Goal: Task Accomplishment & Management: Manage account settings

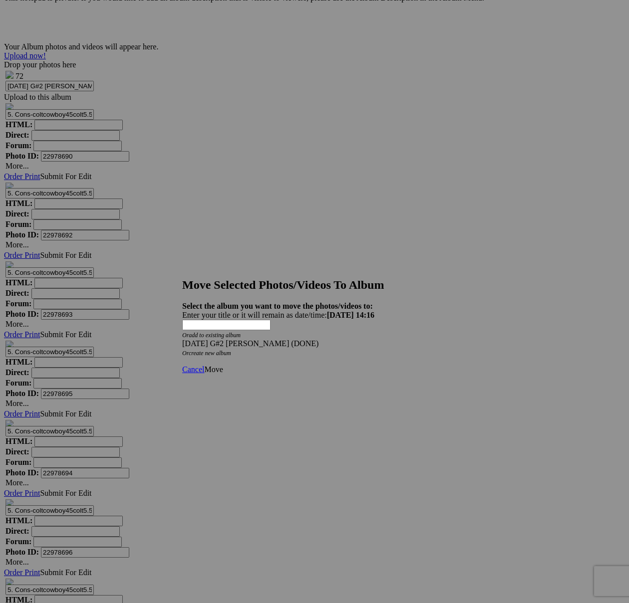
scroll to position [4942, 0]
click at [204, 365] on span "Cancel" at bounding box center [193, 369] width 22 height 8
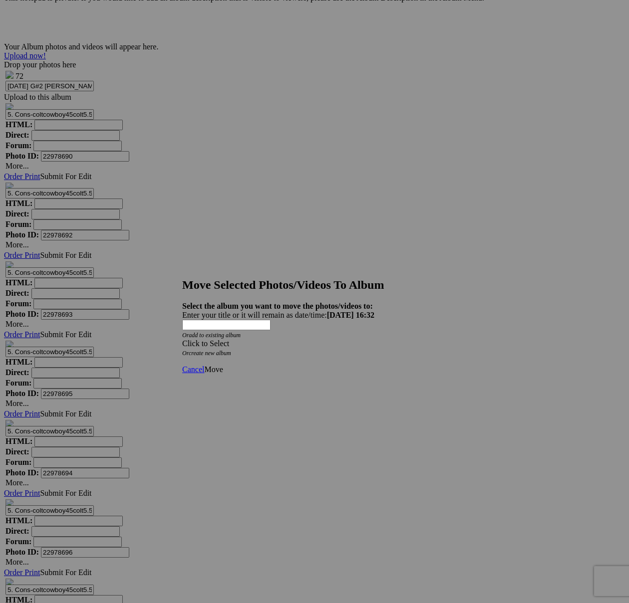
click at [363, 339] on div "Click to Select" at bounding box center [314, 343] width 264 height 9
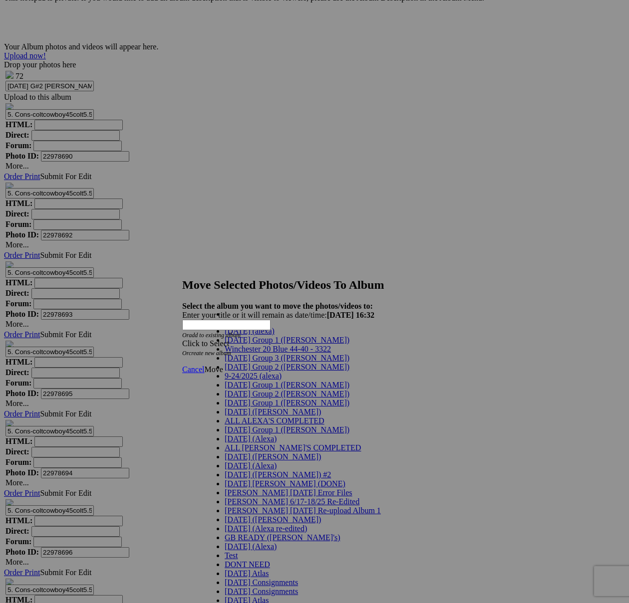
click at [260, 371] on span "[DATE] Group 2 ([PERSON_NAME])" at bounding box center [287, 367] width 125 height 8
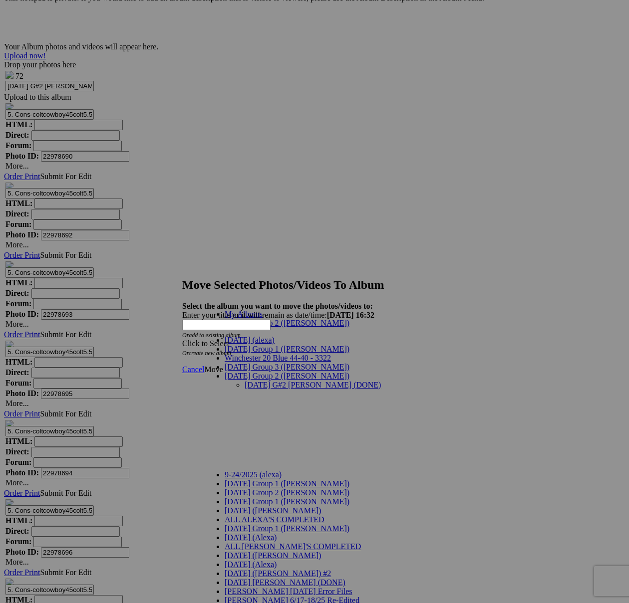
click at [269, 381] on link "[DATE] G#2 [PERSON_NAME] (DONE)" at bounding box center [313, 385] width 136 height 8
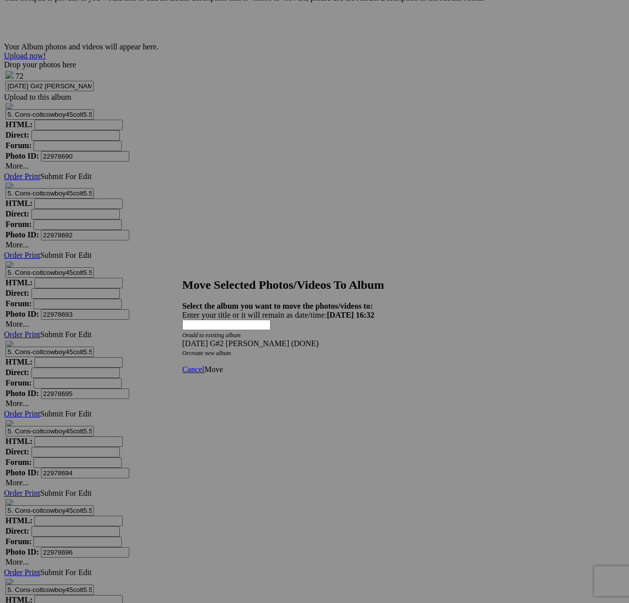
click at [223, 365] on span "Move" at bounding box center [213, 369] width 18 height 8
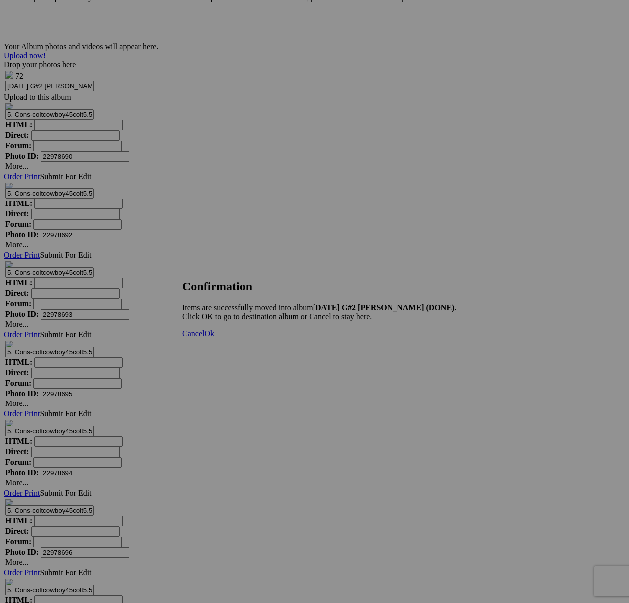
click at [204, 338] on span "Cancel" at bounding box center [193, 333] width 22 height 8
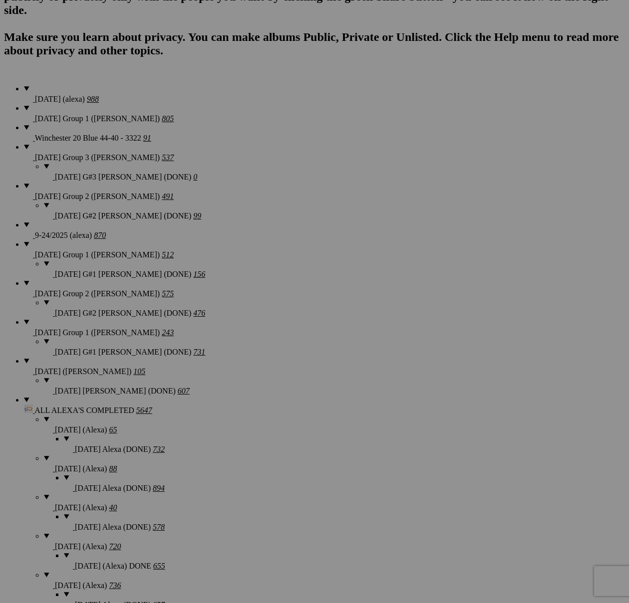
scroll to position [0, 0]
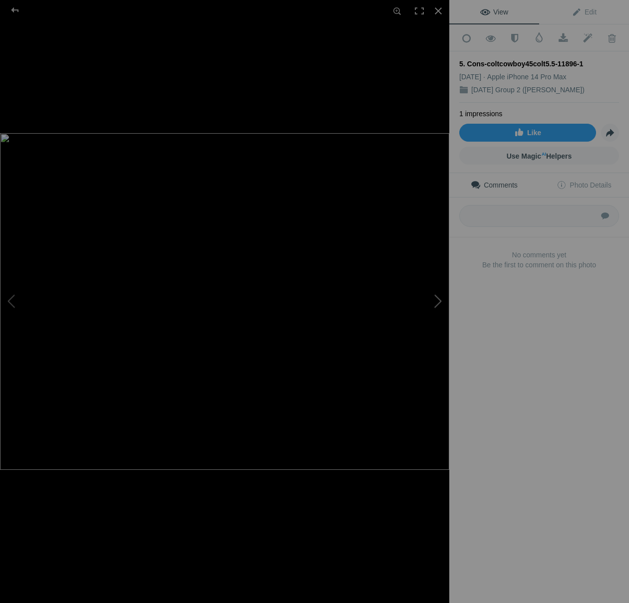
click at [438, 304] on button at bounding box center [411, 301] width 75 height 217
click at [439, 12] on div at bounding box center [438, 11] width 22 height 22
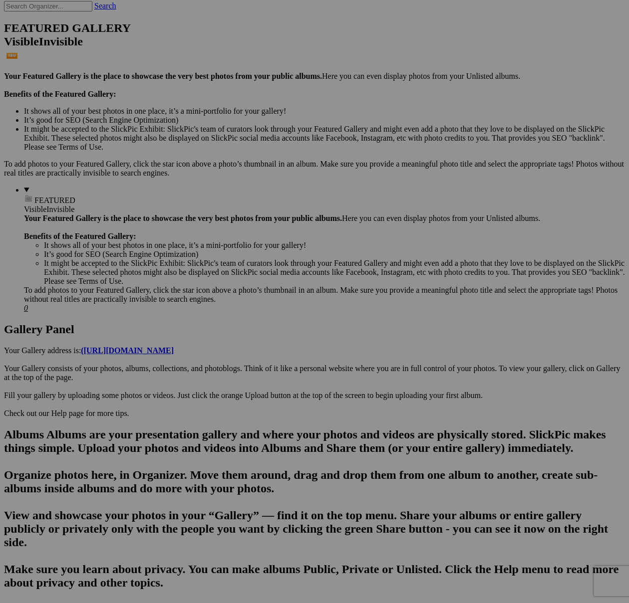
scroll to position [639, 0]
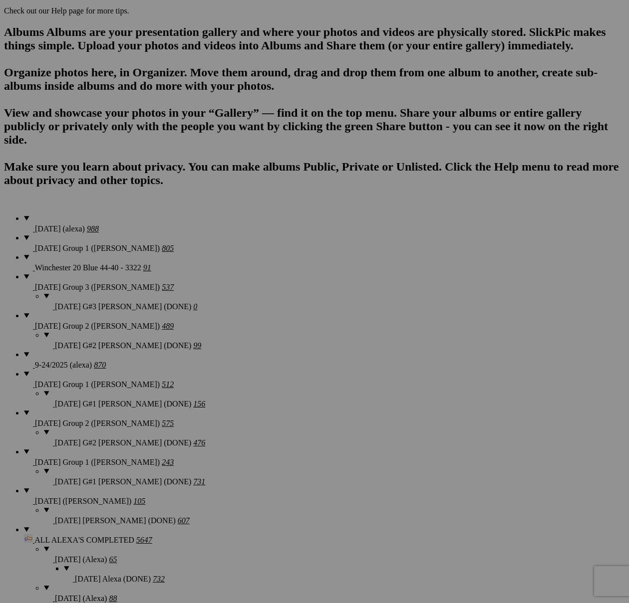
drag, startPoint x: 252, startPoint y: 245, endPoint x: 331, endPoint y: 13, distance: 244.9
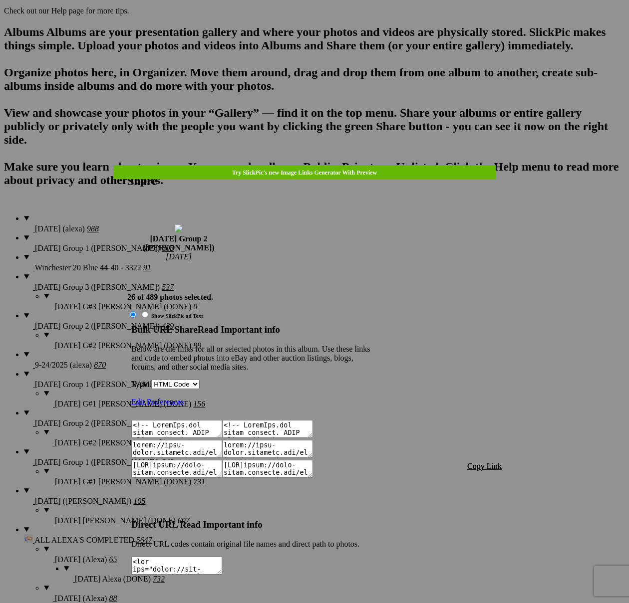
click at [484, 462] on span "Copy Link" at bounding box center [484, 466] width 34 height 8
click at [127, 165] on link at bounding box center [127, 165] width 0 height 0
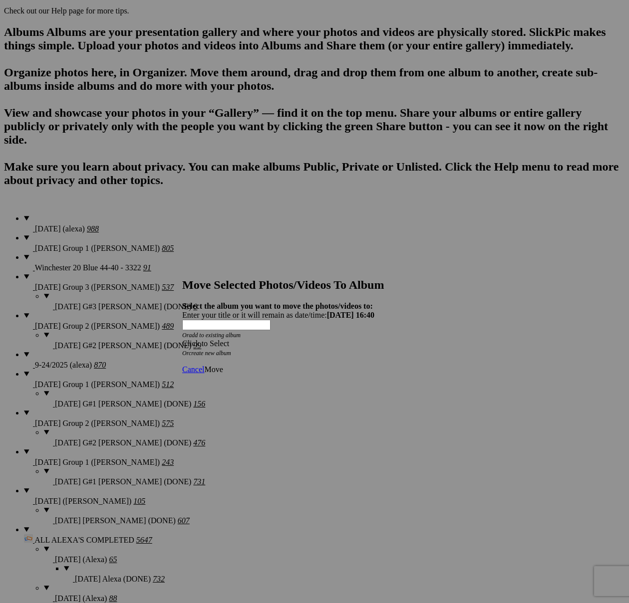
click at [371, 339] on div "Click to Select" at bounding box center [314, 343] width 264 height 9
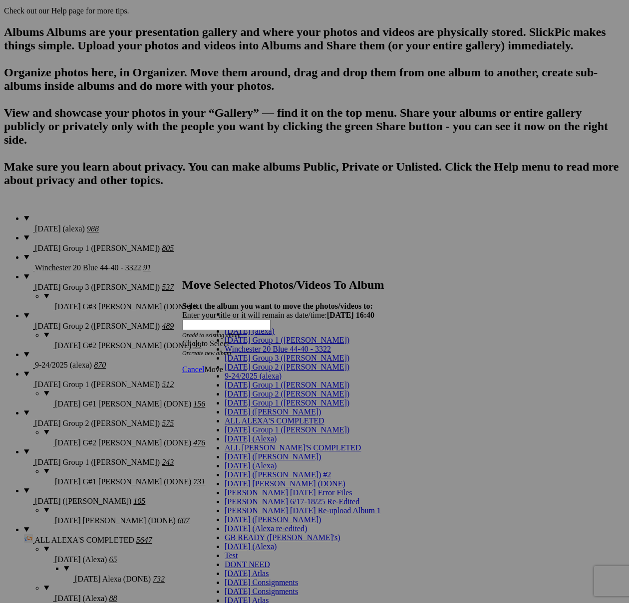
click at [271, 371] on span "[DATE] Group 2 ([PERSON_NAME])" at bounding box center [287, 367] width 125 height 8
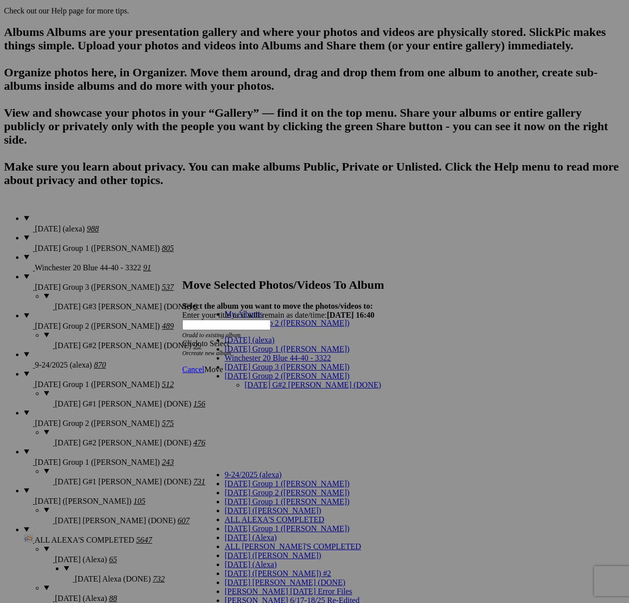
click at [258, 381] on link "[DATE] G#2 [PERSON_NAME] (DONE)" at bounding box center [313, 385] width 136 height 8
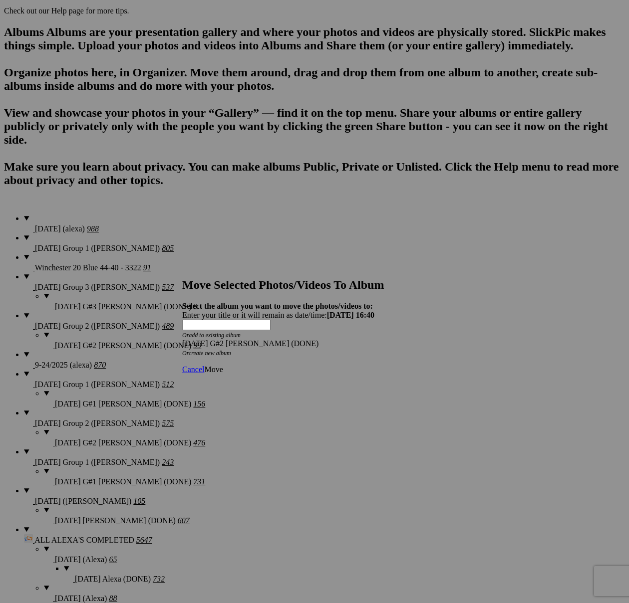
click at [223, 365] on span "Move" at bounding box center [213, 369] width 18 height 8
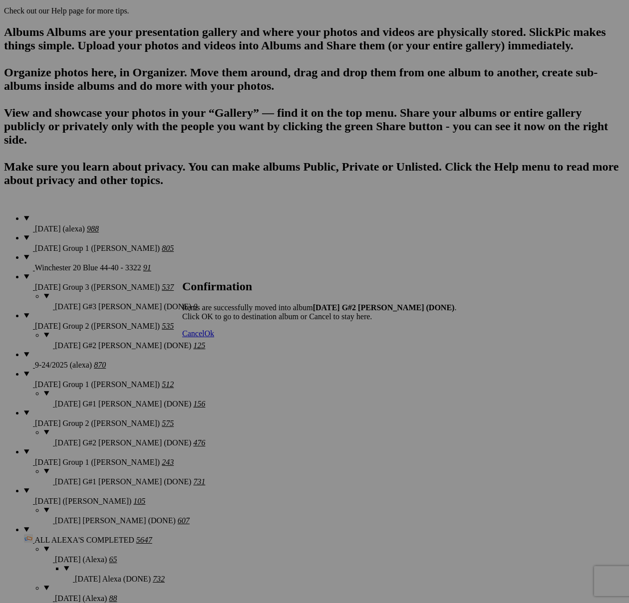
click at [204, 338] on span "Cancel" at bounding box center [193, 333] width 22 height 8
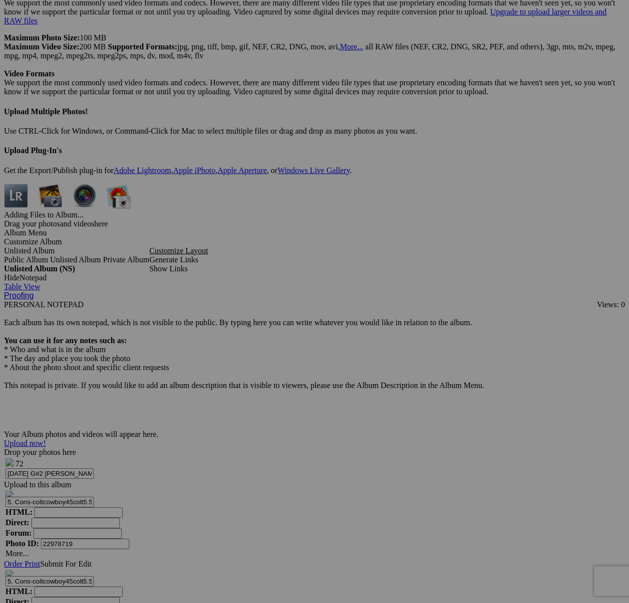
scroll to position [5263, 0]
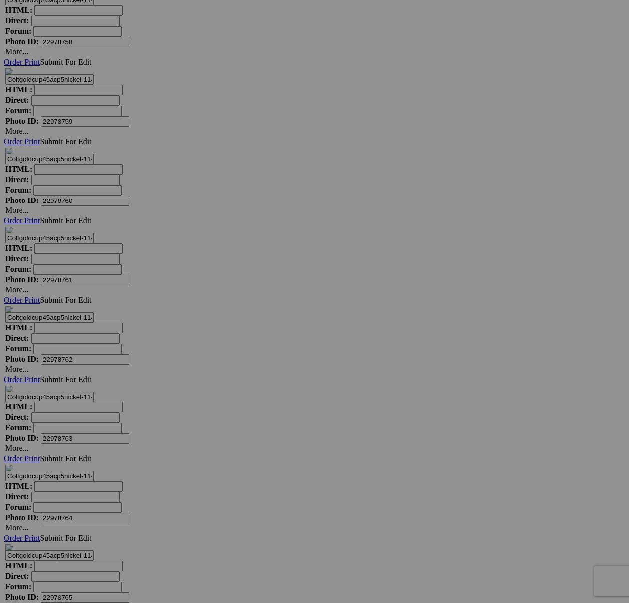
scroll to position [5856, 0]
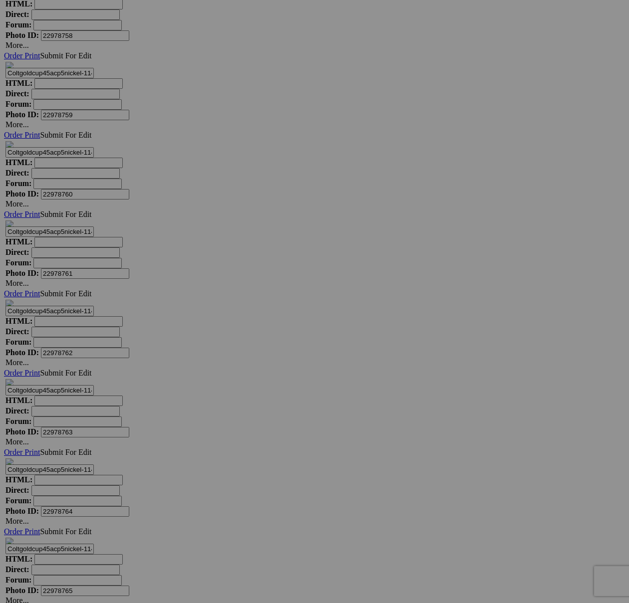
click at [248, 372] on span "Yes" at bounding box center [242, 376] width 11 height 8
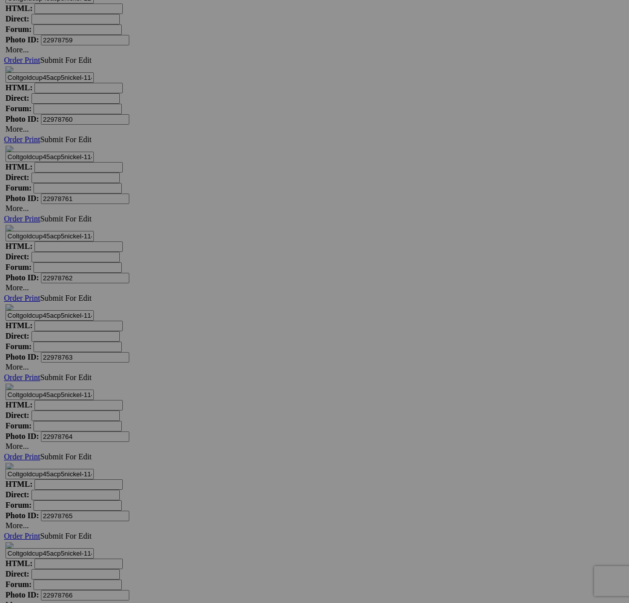
scroll to position [5934, 0]
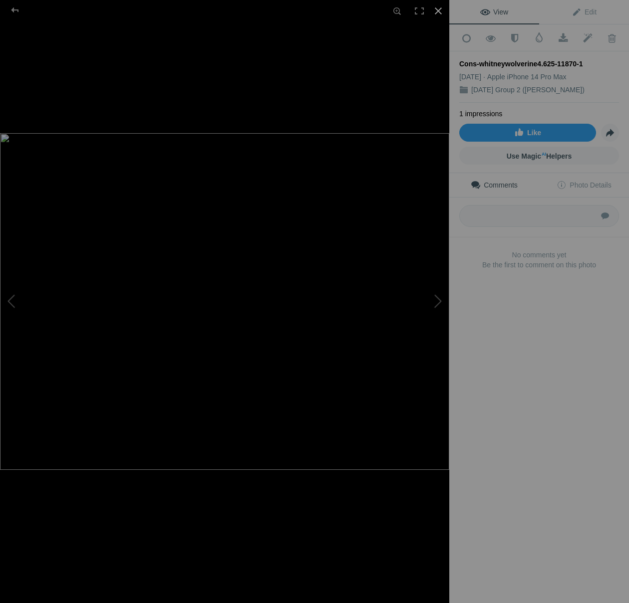
click at [434, 13] on div at bounding box center [438, 11] width 22 height 22
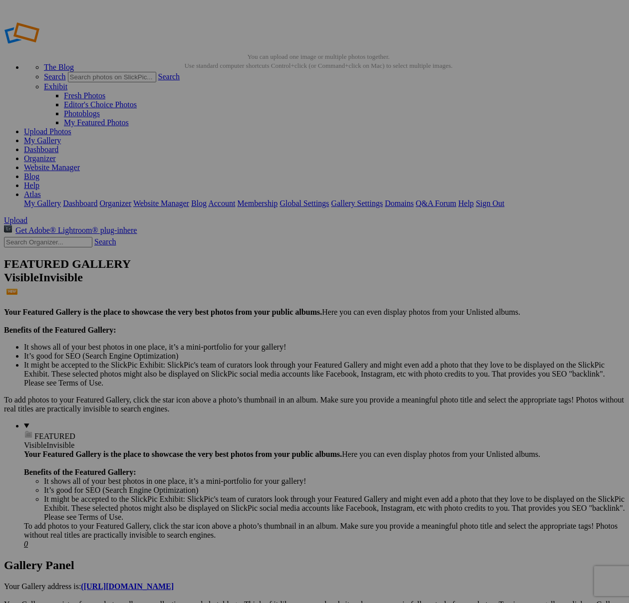
scroll to position [172, 0]
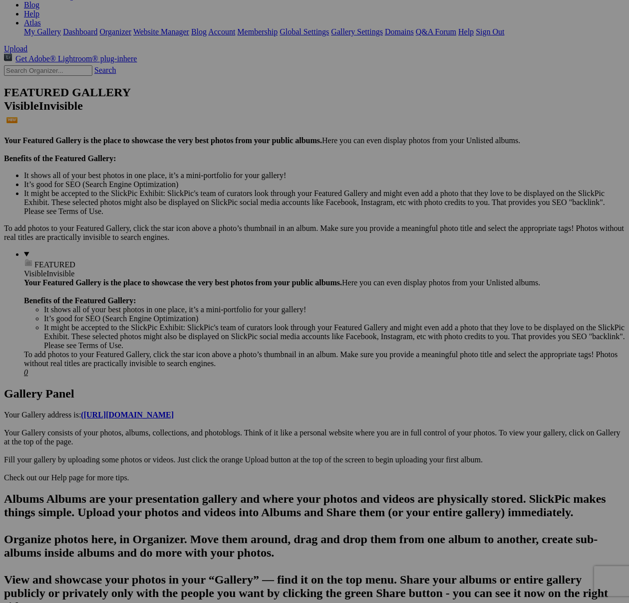
drag, startPoint x: 536, startPoint y: 205, endPoint x: 532, endPoint y: 209, distance: 5.3
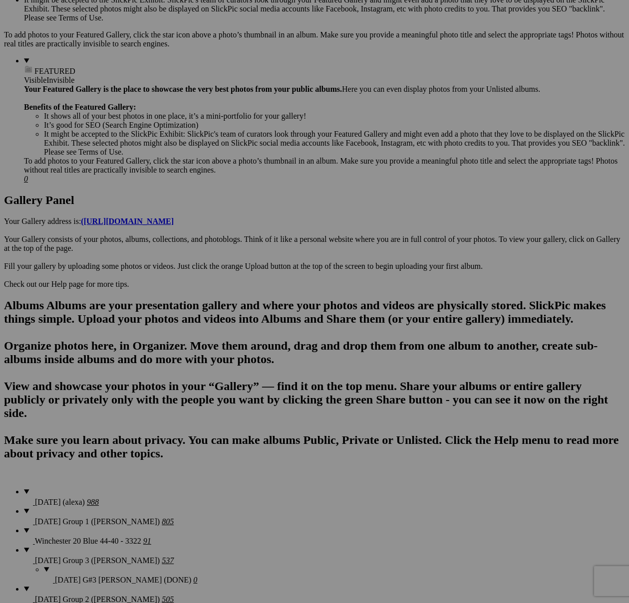
scroll to position [371, 0]
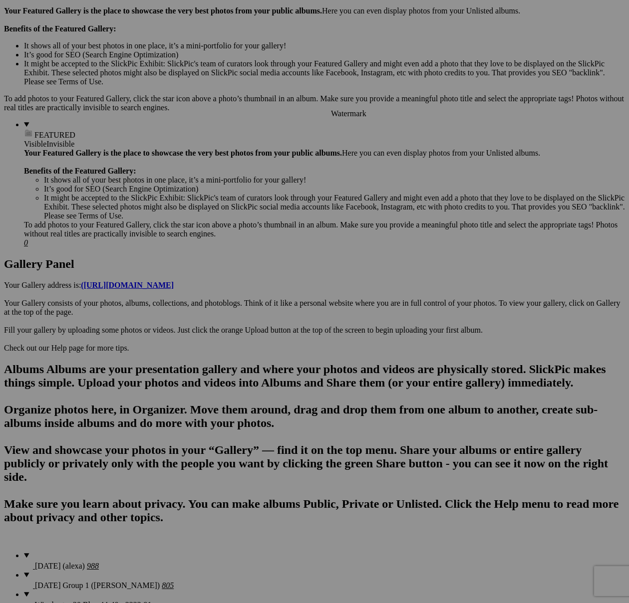
scroll to position [284, 0]
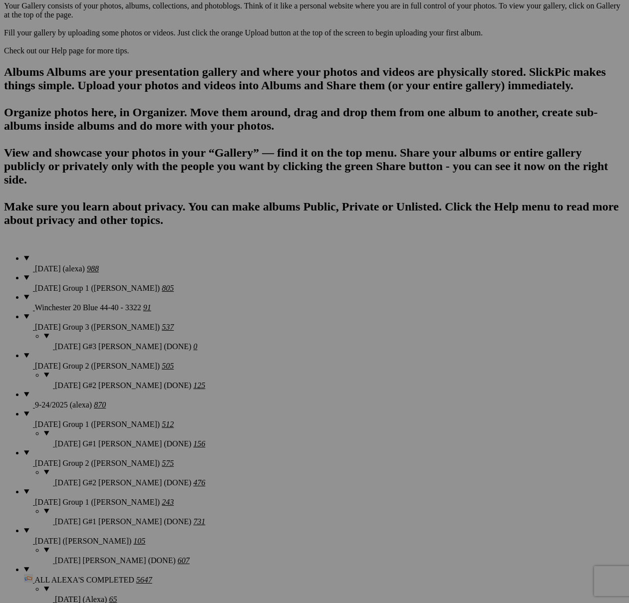
scroll to position [832, 0]
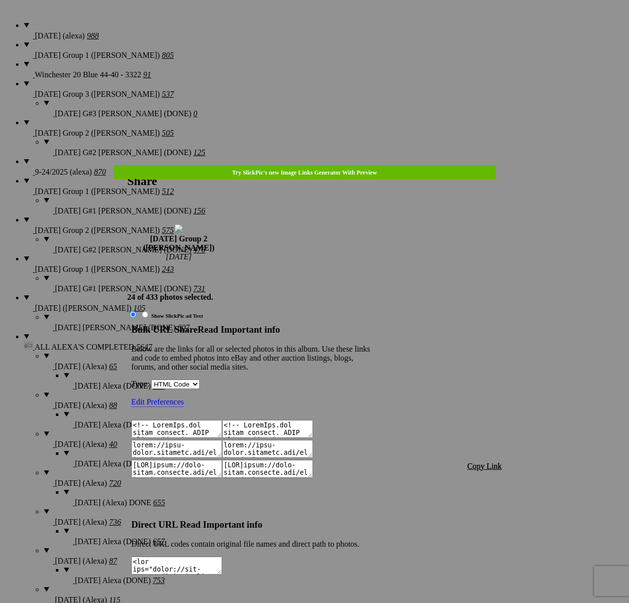
click at [490, 462] on span "Copy Link" at bounding box center [484, 466] width 34 height 8
click at [333, 27] on div at bounding box center [314, 301] width 629 height 603
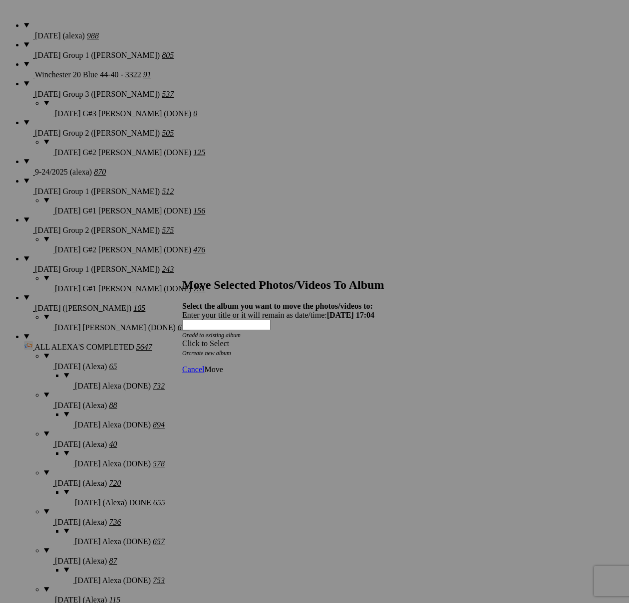
drag, startPoint x: 369, startPoint y: 304, endPoint x: 314, endPoint y: 322, distance: 57.6
click at [369, 339] on div "Click to Select" at bounding box center [314, 343] width 264 height 9
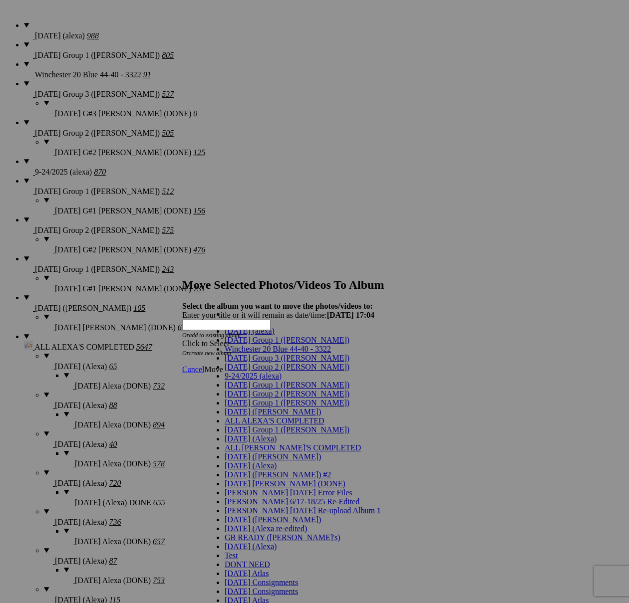
click at [234, 371] on span "[DATE] Group 2 ([PERSON_NAME])" at bounding box center [287, 367] width 125 height 8
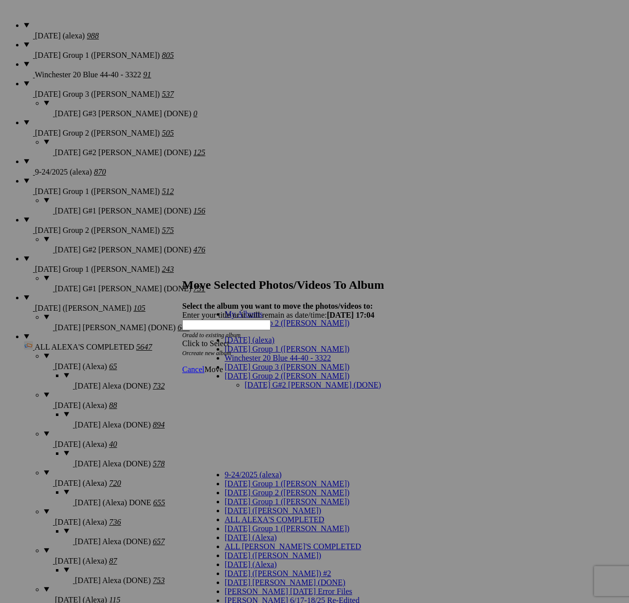
click at [262, 381] on link "[DATE] G#2 [PERSON_NAME] (DONE)" at bounding box center [313, 385] width 136 height 8
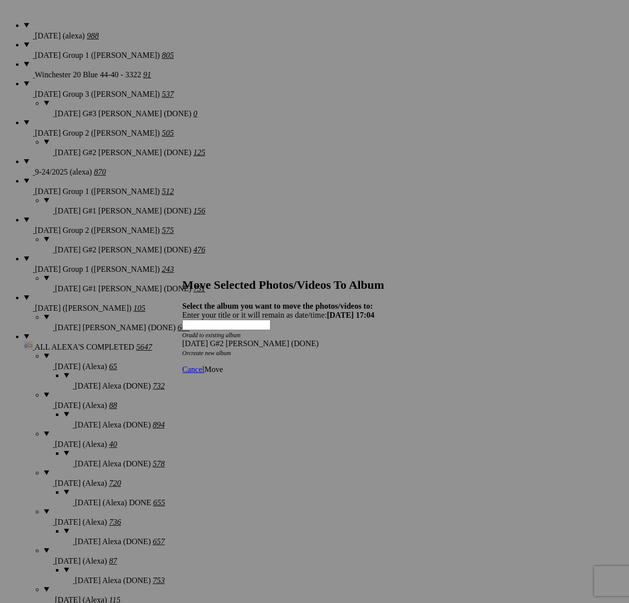
click at [223, 365] on span "Move" at bounding box center [213, 369] width 18 height 8
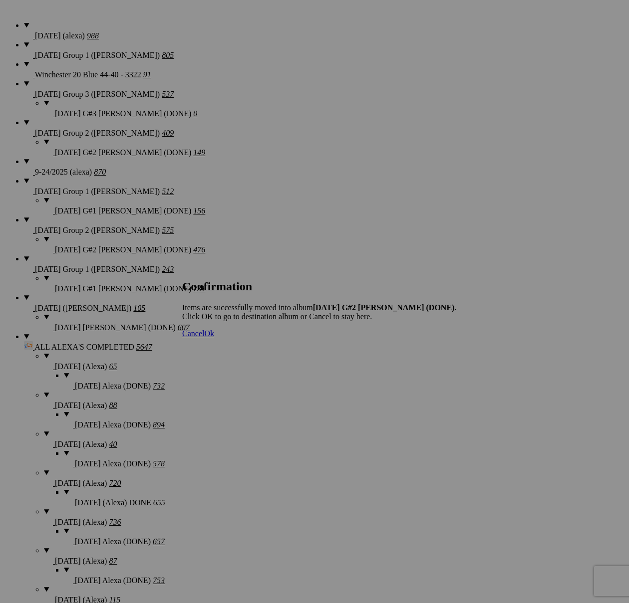
click at [204, 338] on span "Cancel" at bounding box center [193, 333] width 22 height 8
